Goal: Find specific fact

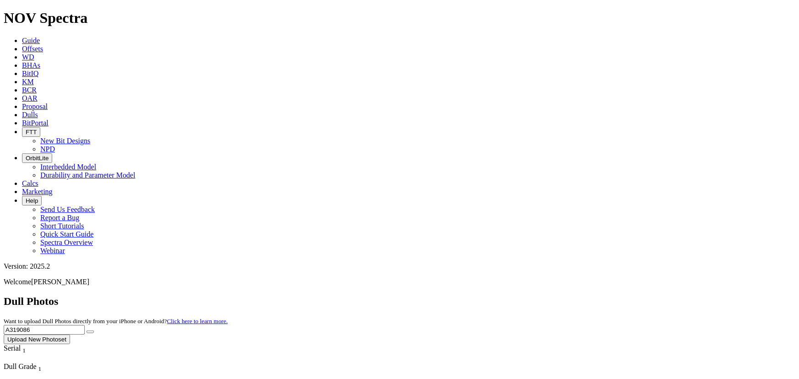
click at [38, 111] on link "Dulls" at bounding box center [30, 115] width 16 height 8
click at [22, 111] on icon at bounding box center [22, 115] width 0 height 8
click at [38, 111] on span "Dulls" at bounding box center [30, 115] width 16 height 8
click at [632, 295] on div "Dull Photos Want to upload Dull Photos directly from your iPhone or Android? Cl…" at bounding box center [400, 319] width 792 height 49
drag, startPoint x: 626, startPoint y: 42, endPoint x: 517, endPoint y: 39, distance: 109.1
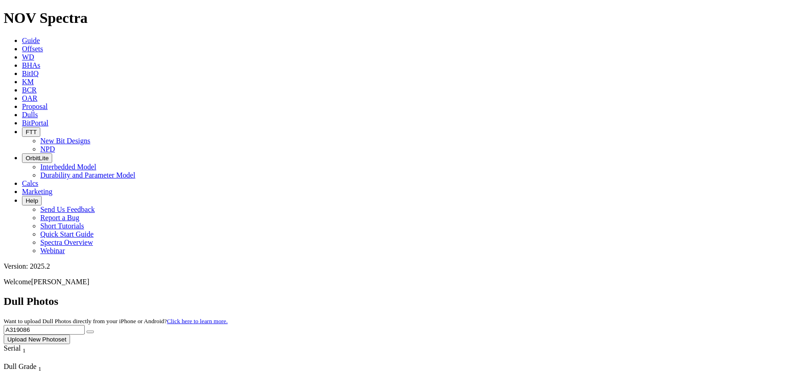
click at [517, 295] on div "Dull Photos Want to upload Dull Photos directly from your iPhone or Android? Cl…" at bounding box center [400, 319] width 792 height 49
type input "A319692"
click at [87, 331] on button "submit" at bounding box center [90, 332] width 7 height 3
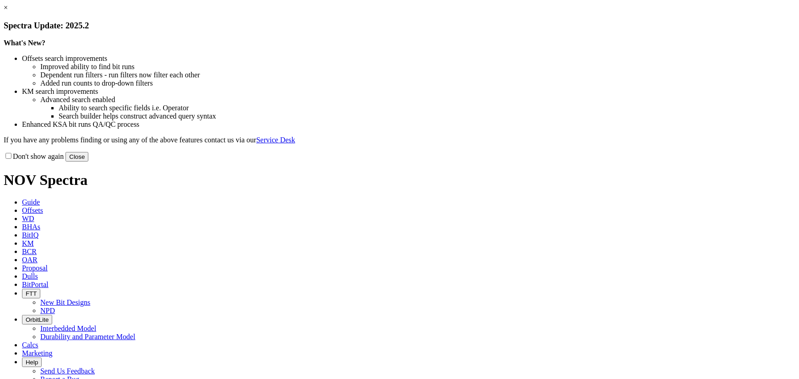
click at [88, 162] on button "Close" at bounding box center [77, 157] width 23 height 10
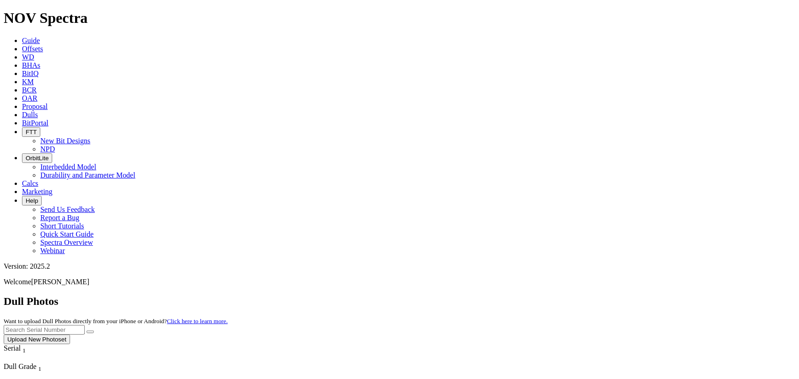
click at [85, 325] on input "text" at bounding box center [44, 330] width 81 height 10
type input "A319692"
click at [87, 331] on button "submit" at bounding box center [90, 332] width 7 height 3
